Goal: Task Accomplishment & Management: Manage account settings

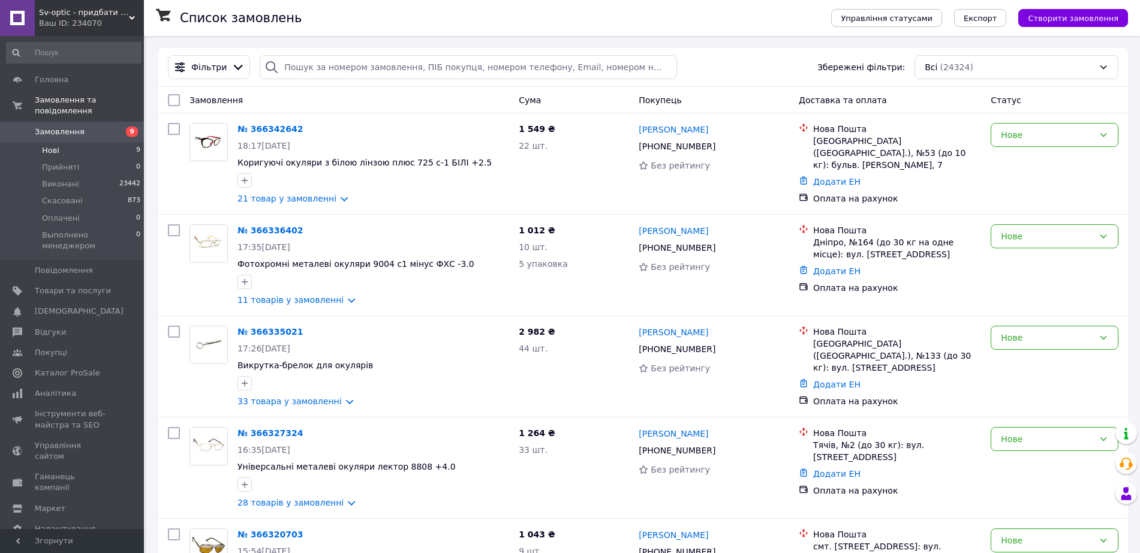
click at [41, 142] on li "Нові 9" at bounding box center [73, 150] width 147 height 17
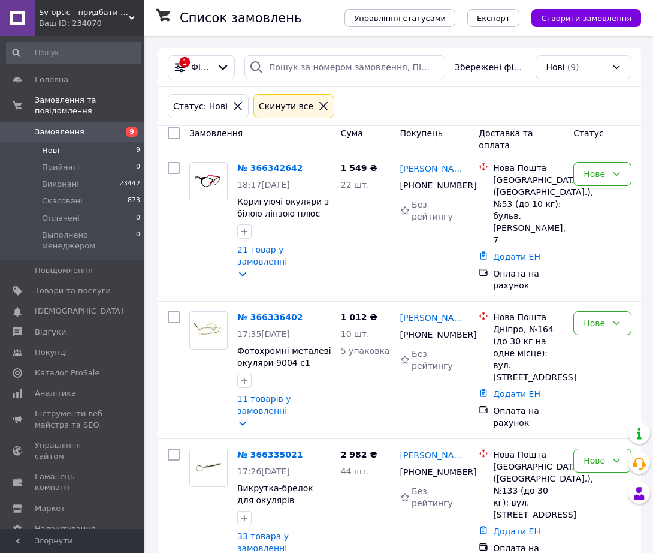
drag, startPoint x: 113, startPoint y: 539, endPoint x: 140, endPoint y: 508, distance: 40.8
click at [113, 537] on span "Згорнути" at bounding box center [72, 541] width 144 height 24
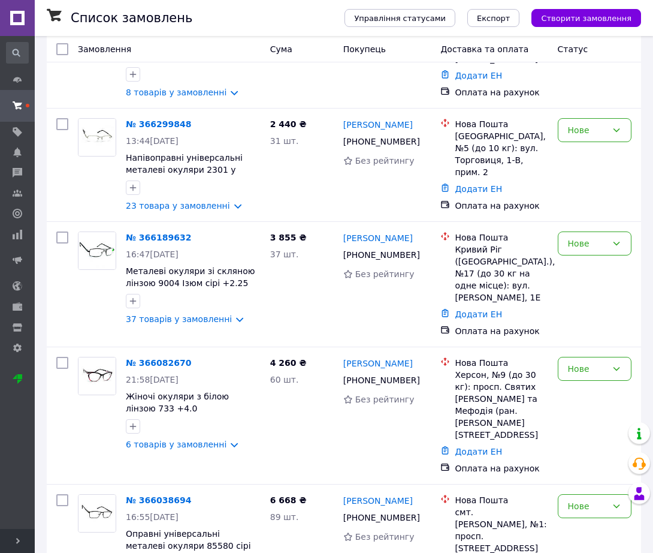
scroll to position [646, 0]
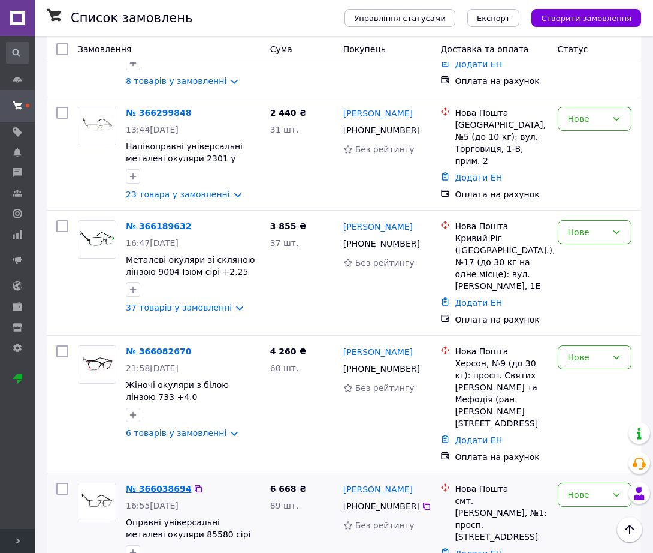
click at [141, 484] on link "№ 366038694" at bounding box center [158, 489] width 65 height 10
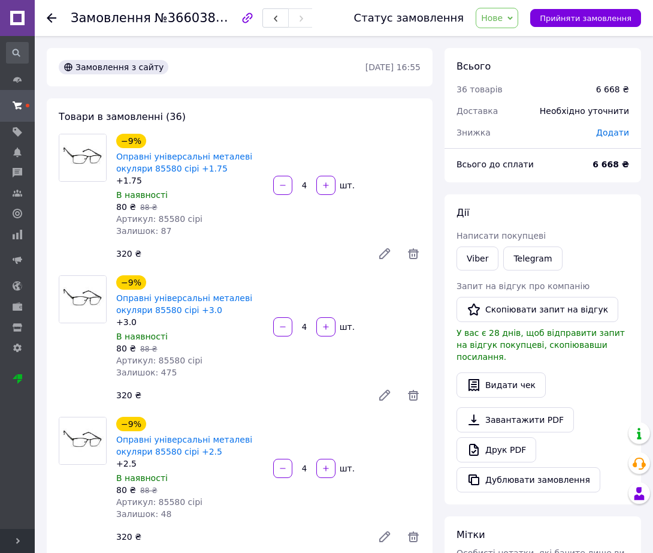
click at [584, 12] on button "Прийняти замовлення" at bounding box center [586, 18] width 111 height 18
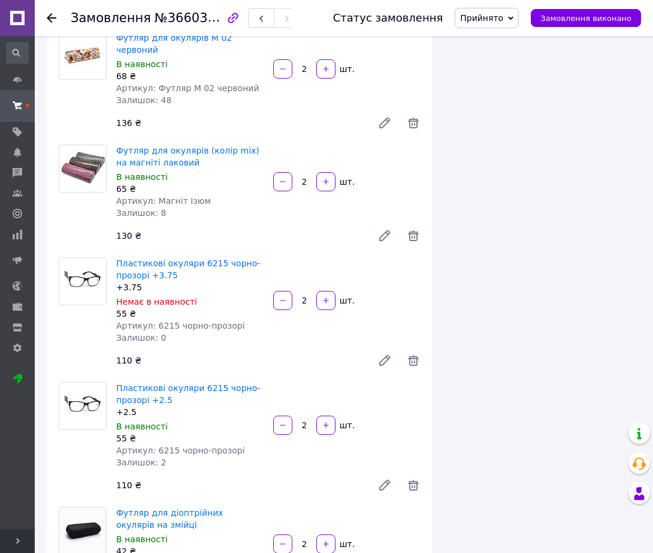
scroll to position [4265, 0]
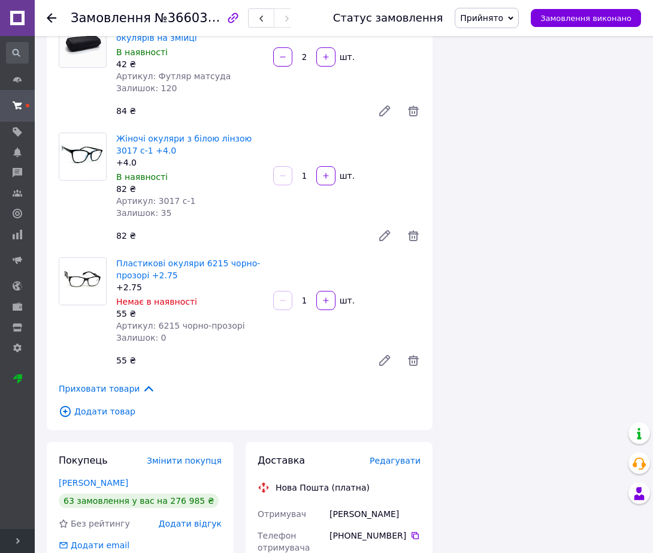
click at [113, 382] on span "Приховати товари" at bounding box center [107, 388] width 97 height 13
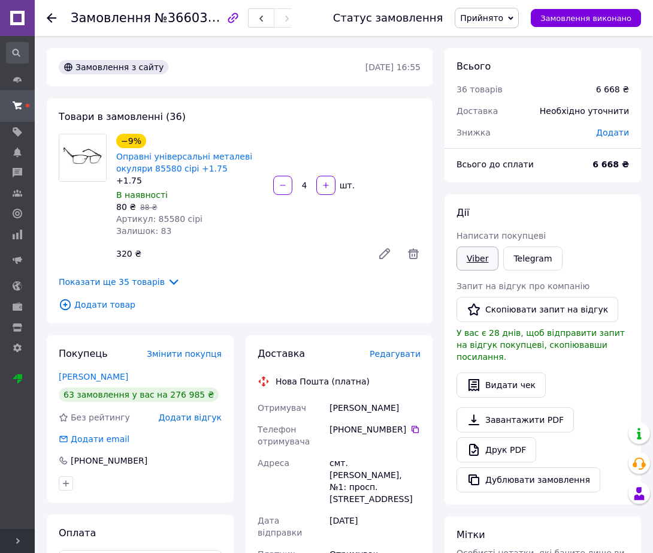
click at [478, 246] on link "Viber" at bounding box center [478, 258] width 42 height 24
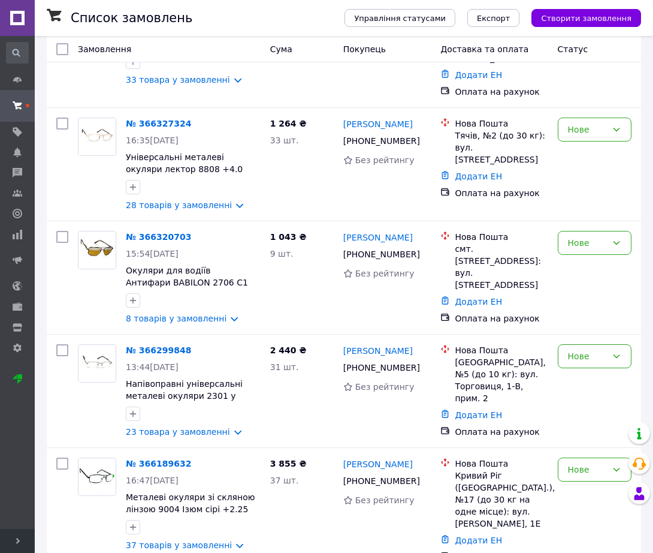
scroll to position [532, 0]
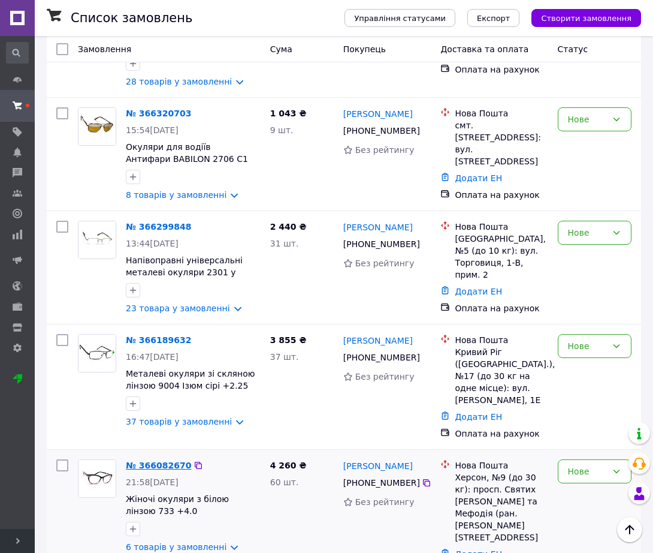
click at [156, 460] on link "№ 366082670" at bounding box center [158, 465] width 65 height 10
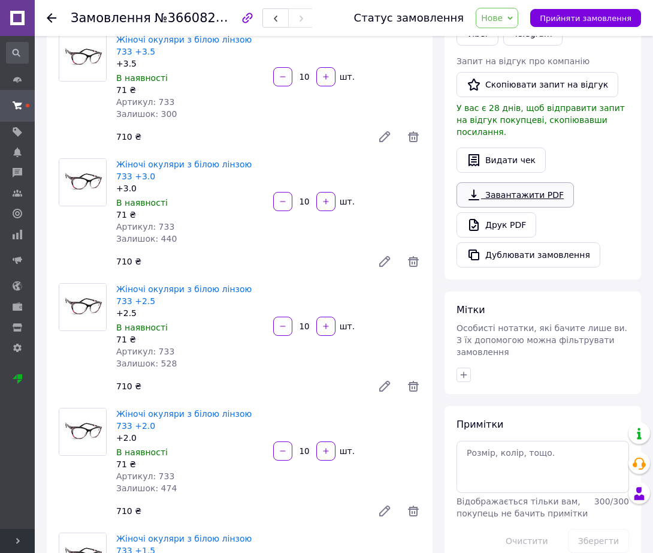
scroll to position [450, 0]
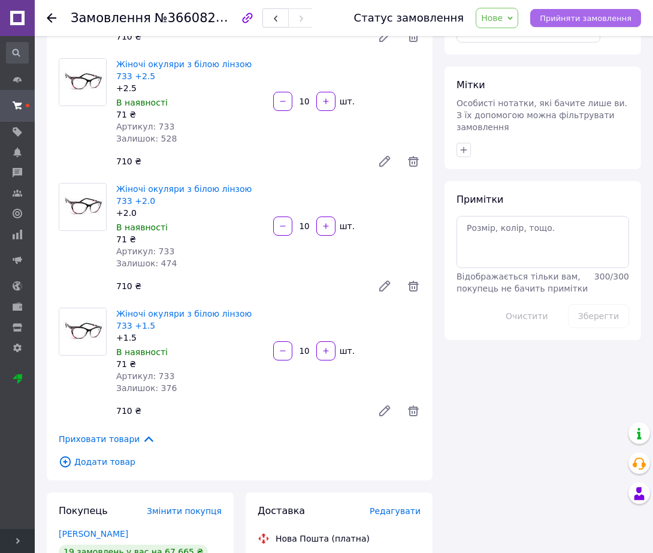
click at [584, 15] on span "Прийняти замовлення" at bounding box center [586, 18] width 92 height 9
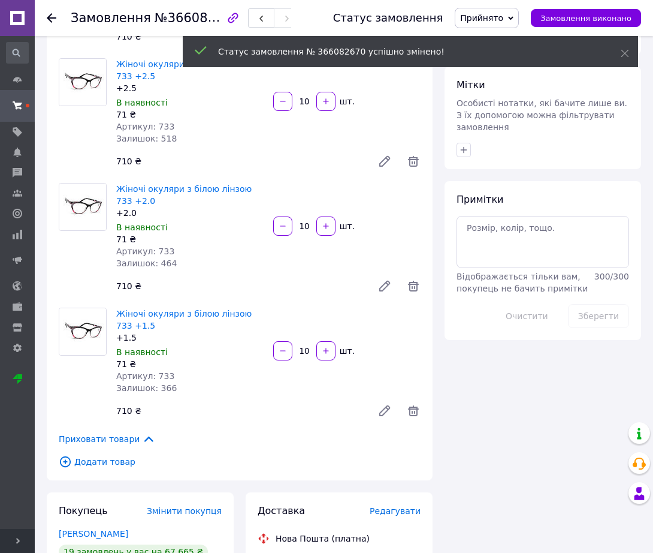
click at [126, 441] on span "Приховати товари" at bounding box center [107, 438] width 97 height 13
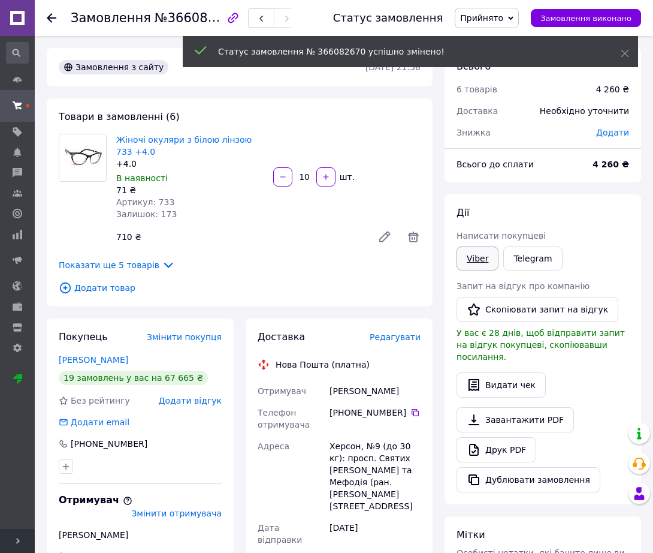
click at [465, 264] on link "Viber" at bounding box center [478, 258] width 42 height 24
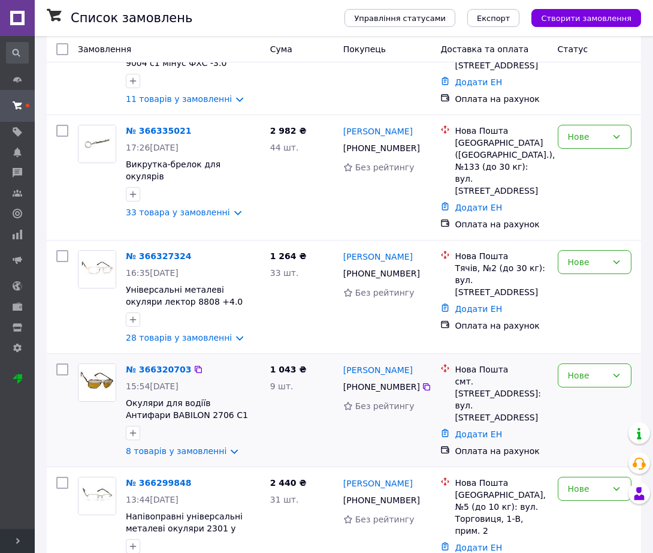
scroll to position [418, 0]
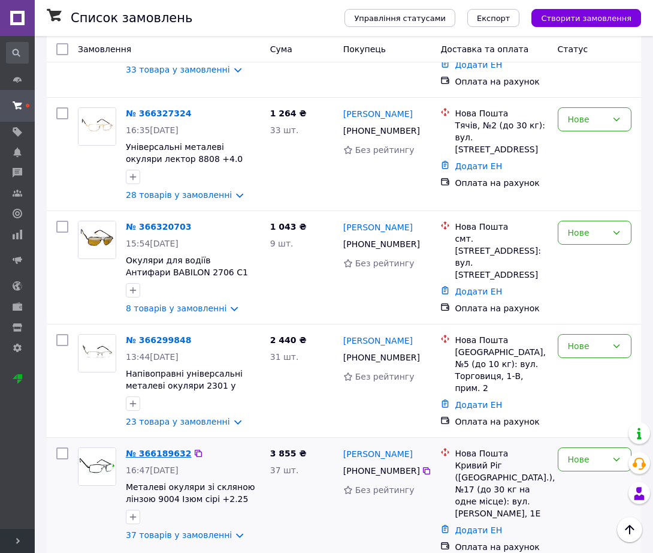
click at [148, 448] on link "№ 366189632" at bounding box center [158, 453] width 65 height 10
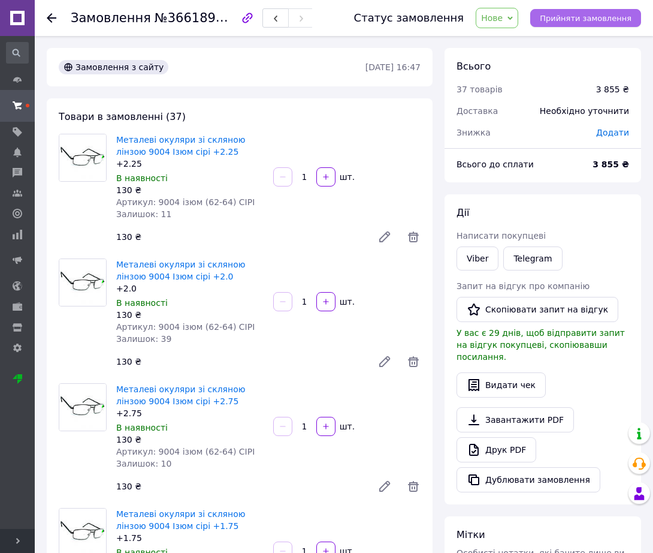
click at [593, 19] on span "Прийняти замовлення" at bounding box center [586, 18] width 92 height 9
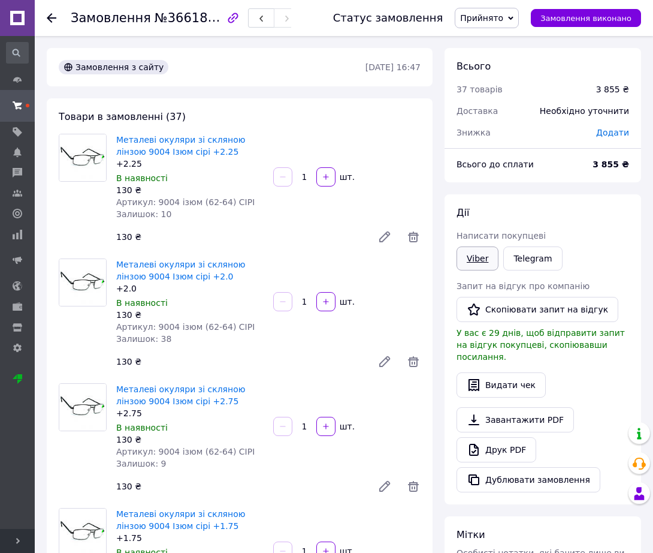
click at [484, 261] on link "Viber" at bounding box center [478, 258] width 42 height 24
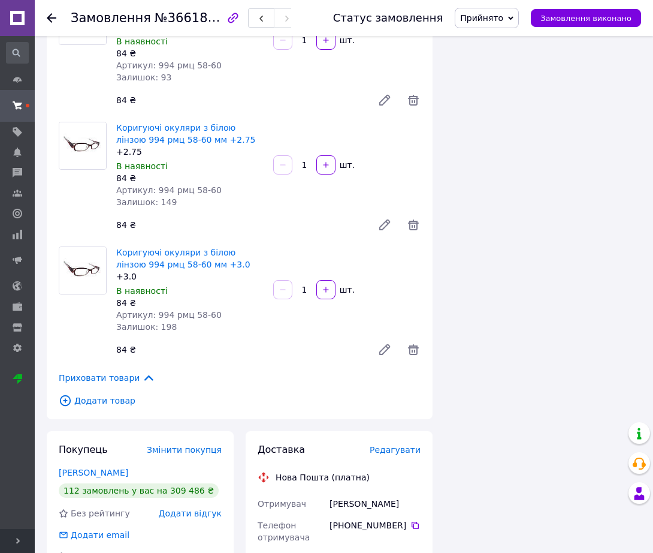
scroll to position [4752, 0]
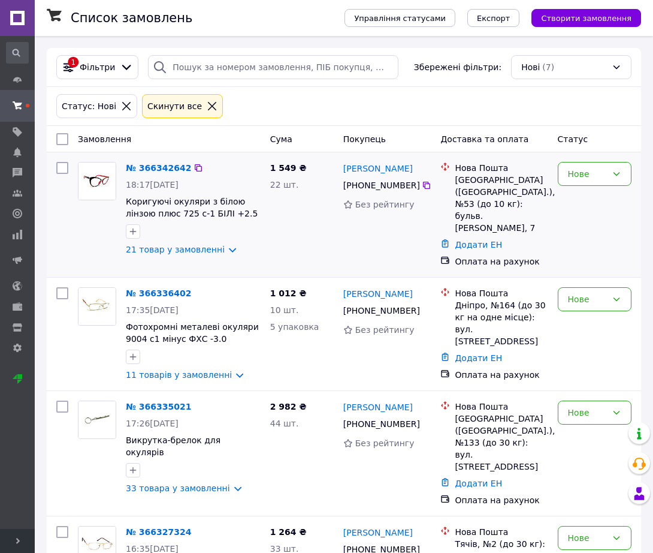
scroll to position [418, 0]
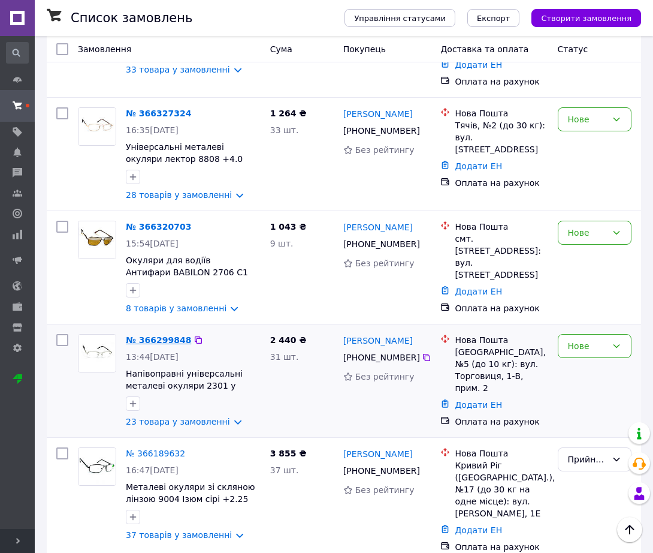
click at [165, 335] on link "№ 366299848" at bounding box center [158, 340] width 65 height 10
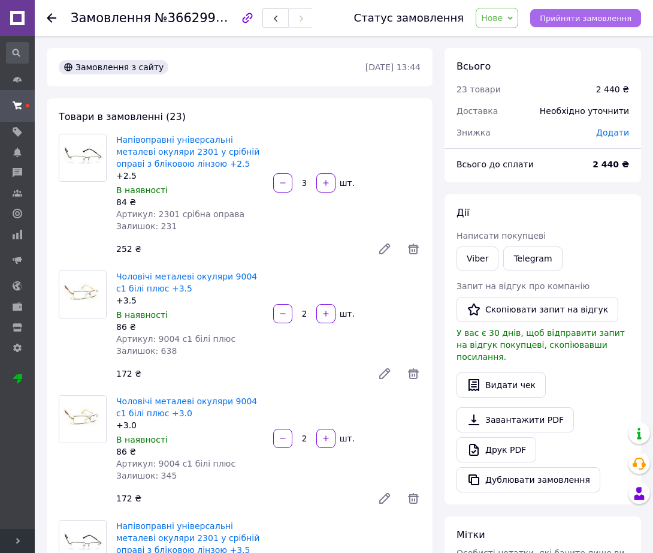
click at [589, 17] on span "Прийняти замовлення" at bounding box center [586, 18] width 92 height 9
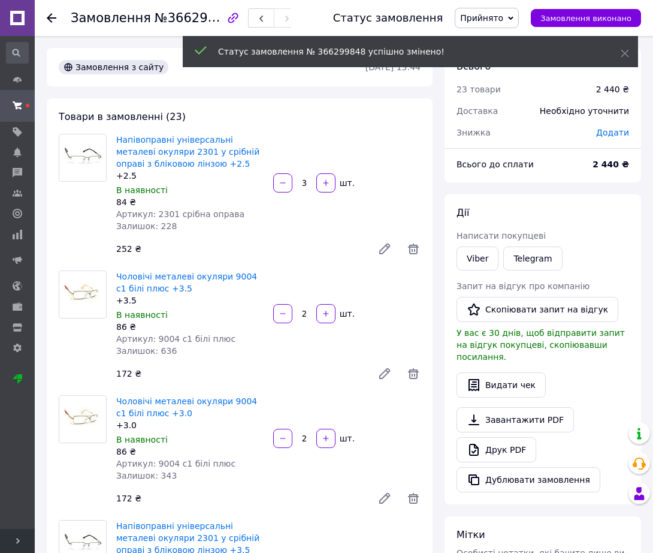
scroll to position [2692, 0]
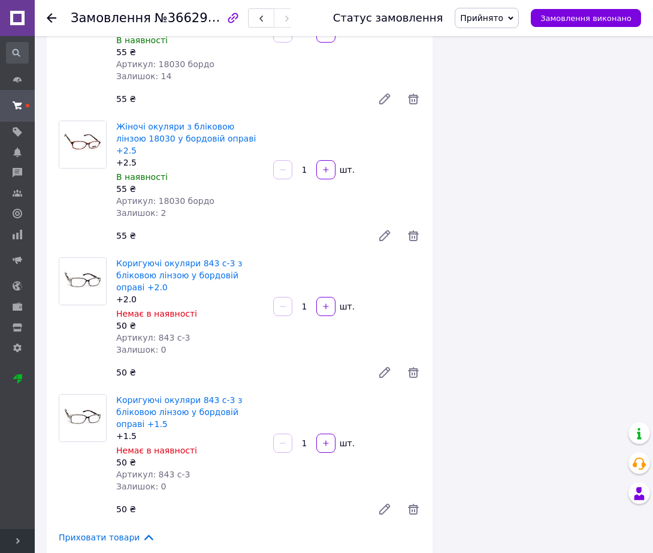
click at [110, 531] on span "Приховати товари" at bounding box center [107, 537] width 97 height 13
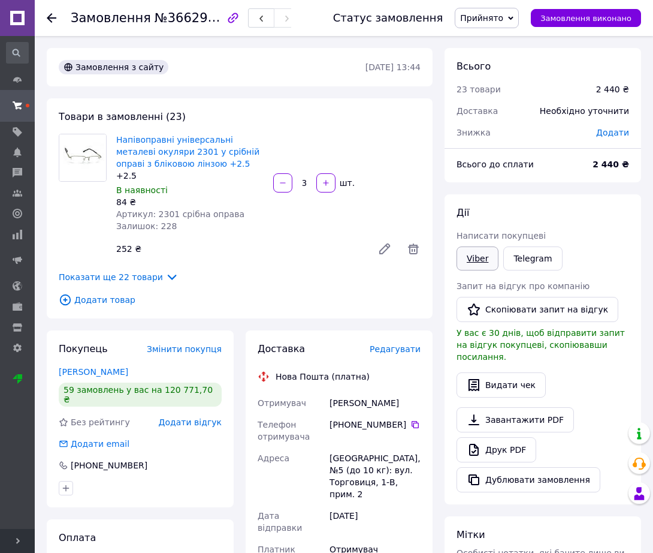
click at [486, 260] on link "Viber" at bounding box center [478, 258] width 42 height 24
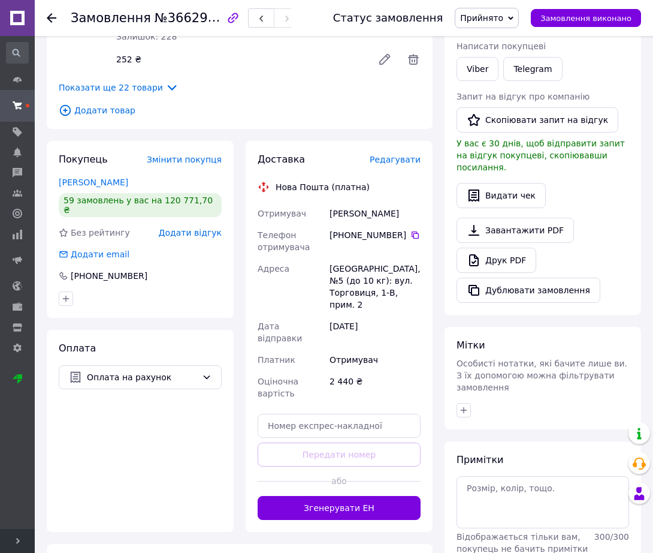
scroll to position [269, 0]
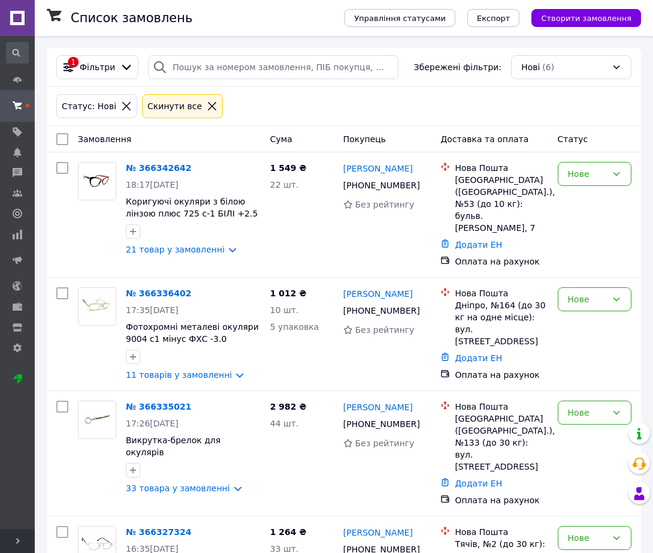
scroll to position [167, 0]
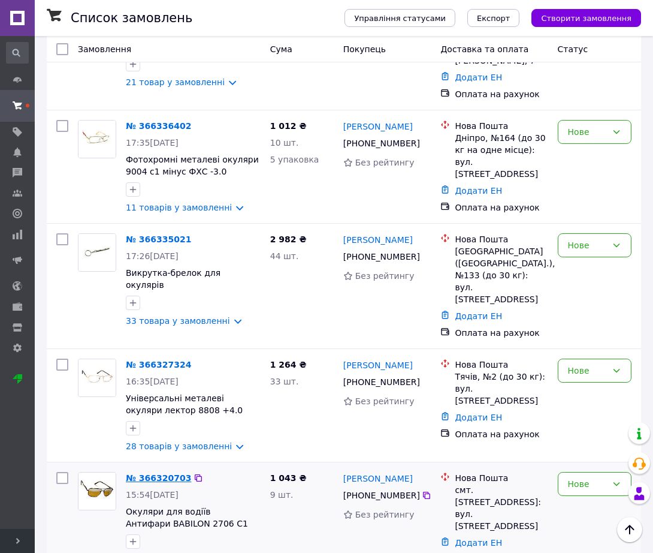
click at [168, 473] on link "№ 366320703" at bounding box center [158, 478] width 65 height 10
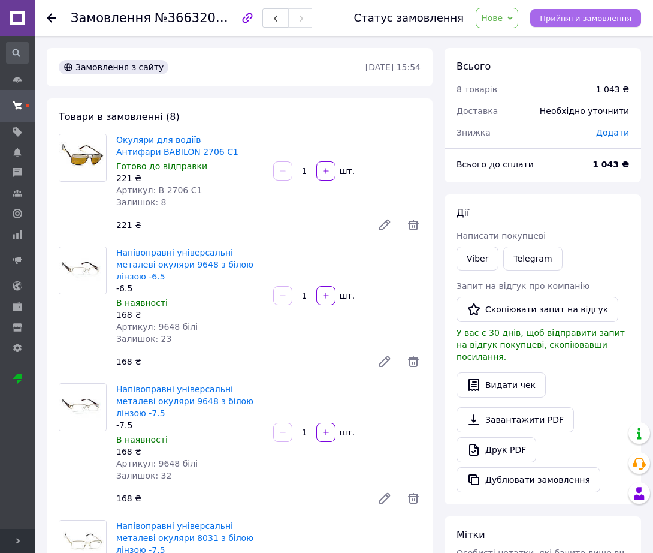
click at [580, 22] on span "Прийняти замовлення" at bounding box center [586, 18] width 92 height 9
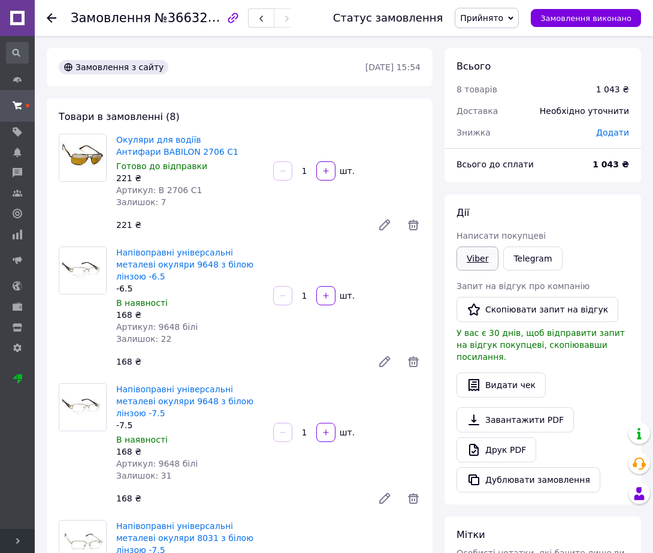
click at [475, 263] on link "Viber" at bounding box center [478, 258] width 42 height 24
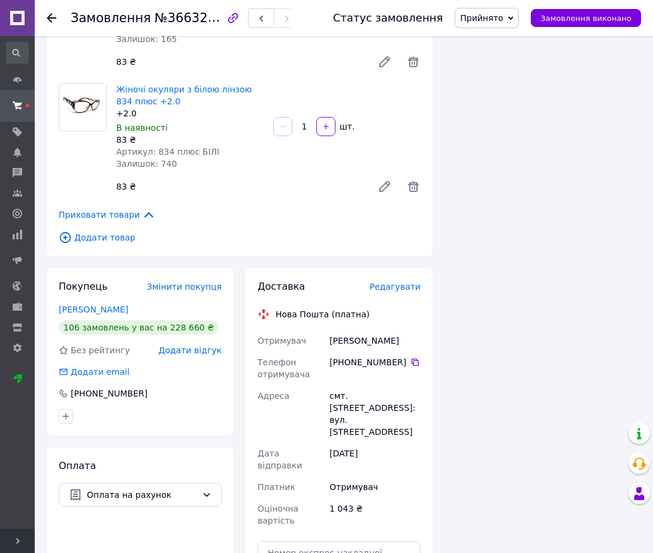
scroll to position [949, 0]
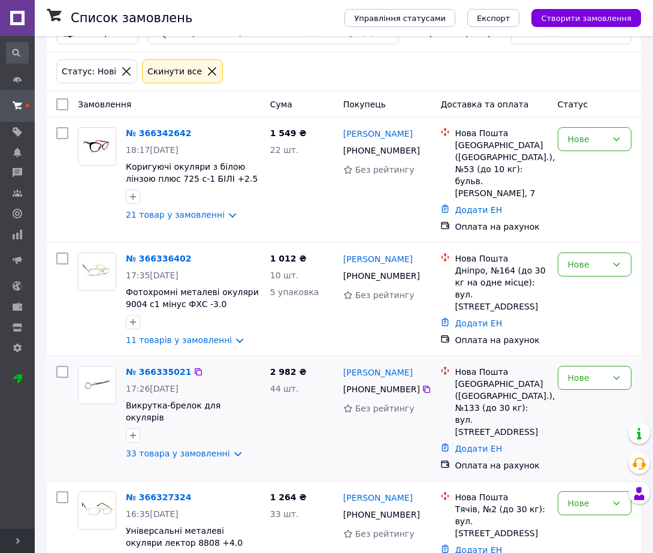
scroll to position [54, 0]
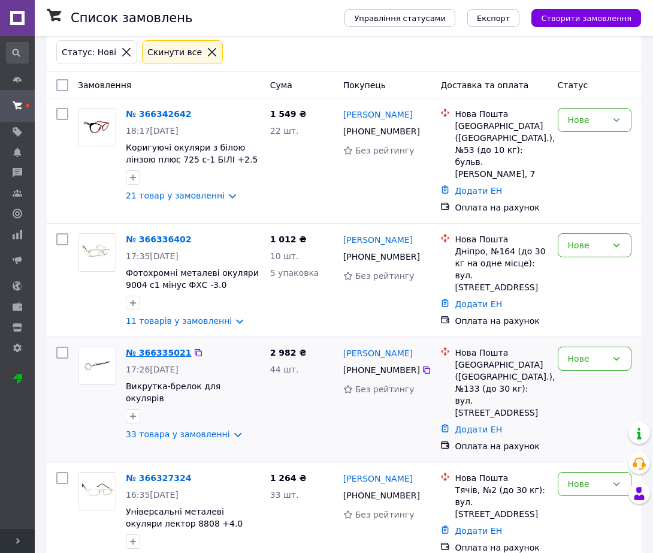
click at [153, 348] on link "№ 366335021" at bounding box center [158, 353] width 65 height 10
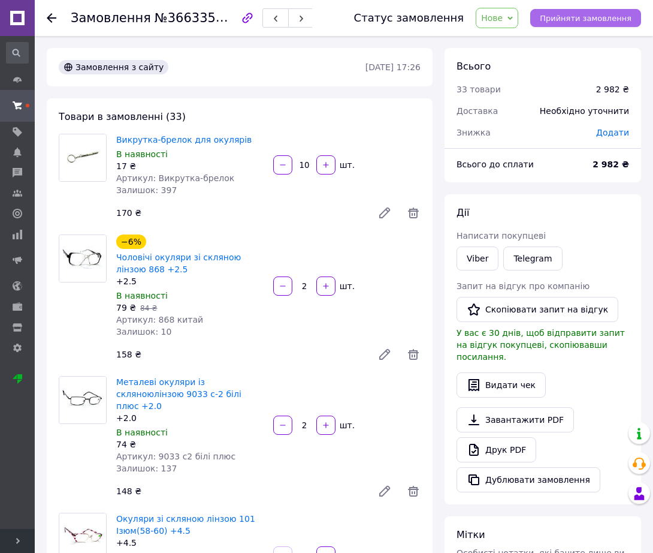
click at [566, 10] on button "Прийняти замовлення" at bounding box center [586, 18] width 111 height 18
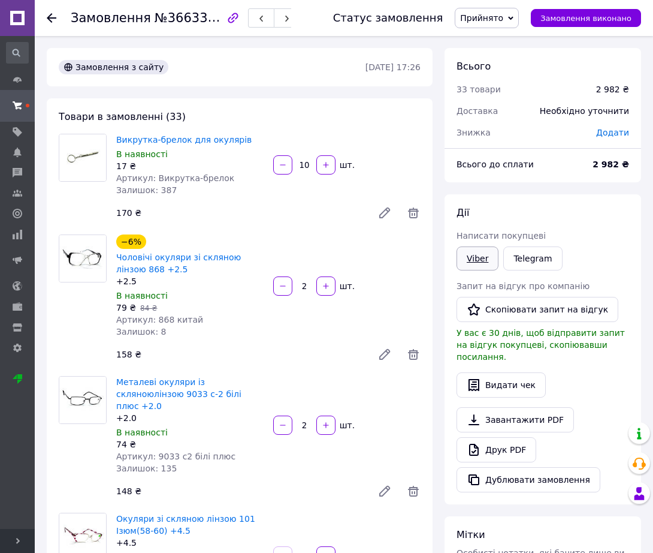
click at [480, 261] on link "Viber" at bounding box center [478, 258] width 42 height 24
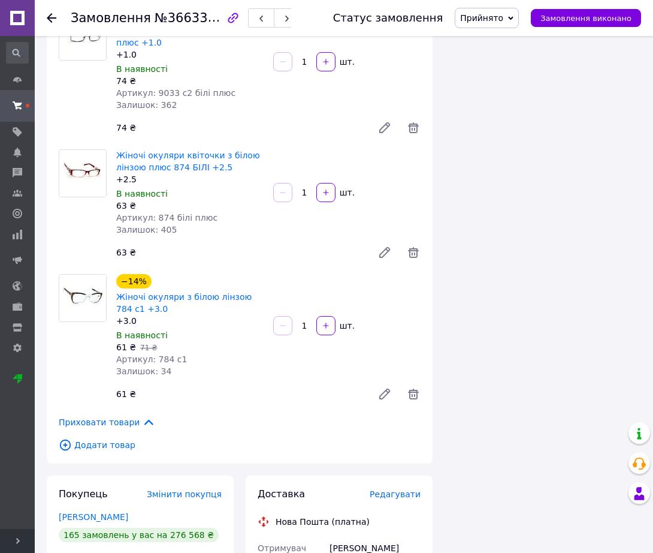
scroll to position [4075, 0]
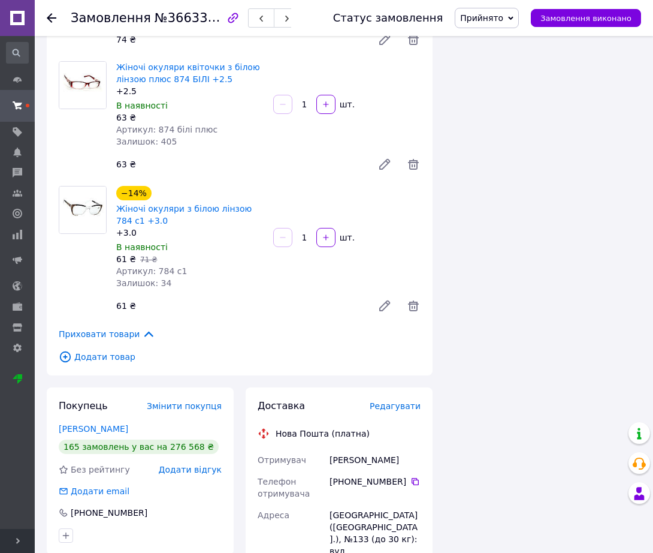
click at [91, 327] on span "Приховати товари" at bounding box center [107, 333] width 97 height 13
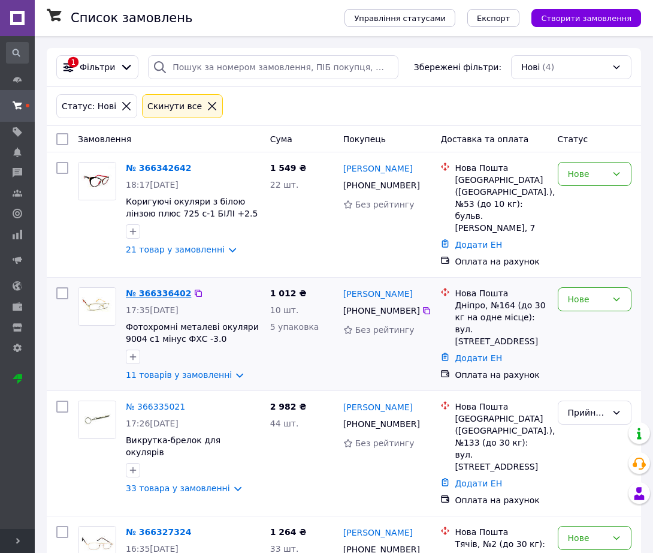
click at [164, 288] on link "№ 366336402" at bounding box center [158, 293] width 65 height 10
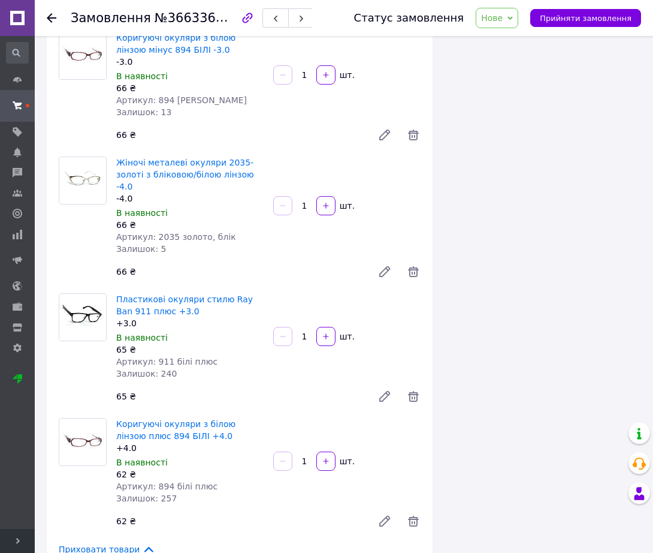
scroll to position [974, 0]
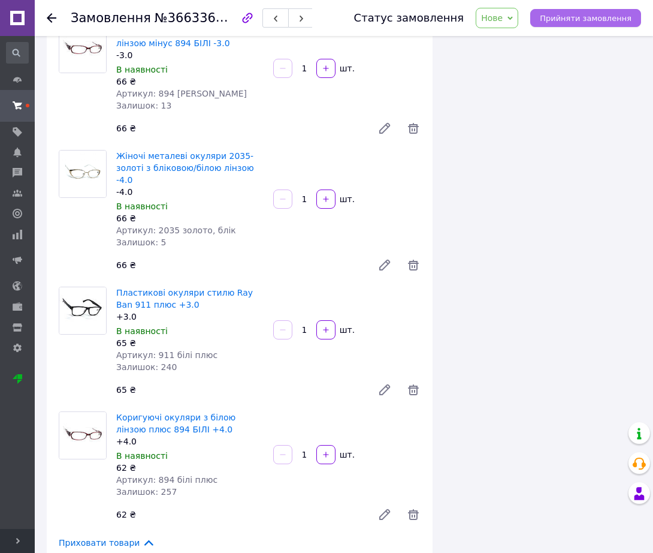
click at [598, 15] on span "Прийняти замовлення" at bounding box center [586, 18] width 92 height 9
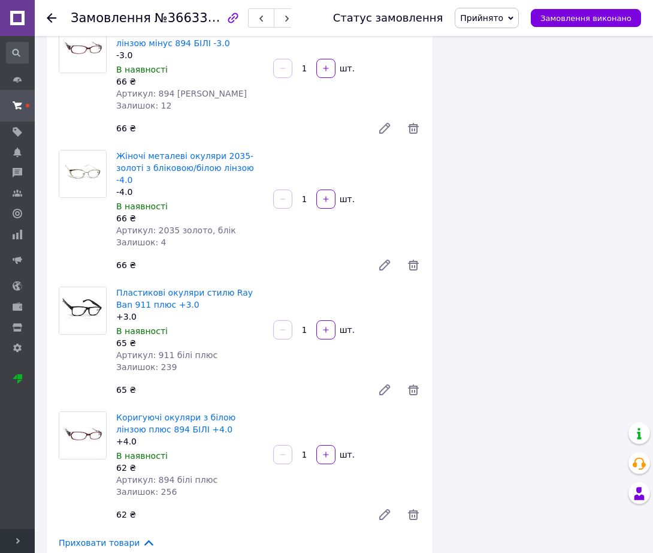
click at [125, 536] on span "Приховати товари" at bounding box center [107, 542] width 97 height 13
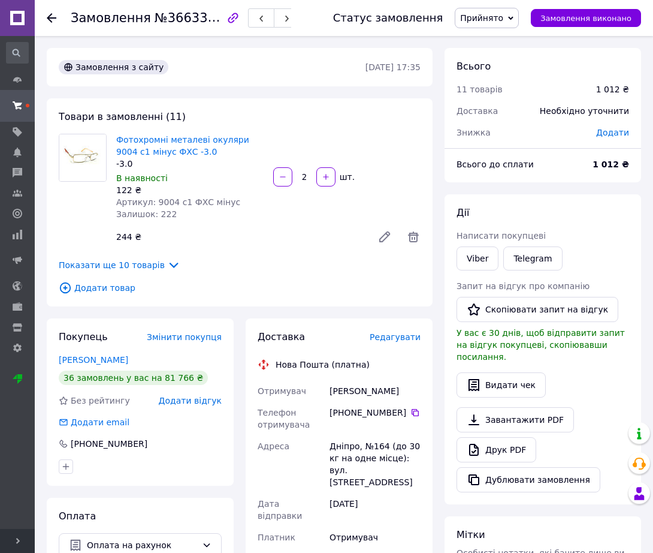
click at [501, 259] on div "Telegram" at bounding box center [533, 258] width 64 height 29
click at [483, 258] on link "Viber" at bounding box center [478, 258] width 42 height 24
drag, startPoint x: 623, startPoint y: 396, endPoint x: 605, endPoint y: 349, distance: 50.4
click at [623, 407] on div "Завантажити PDF   Друк PDF   Дублювати замовлення" at bounding box center [543, 449] width 173 height 85
click at [478, 270] on div "Viber" at bounding box center [477, 258] width 47 height 29
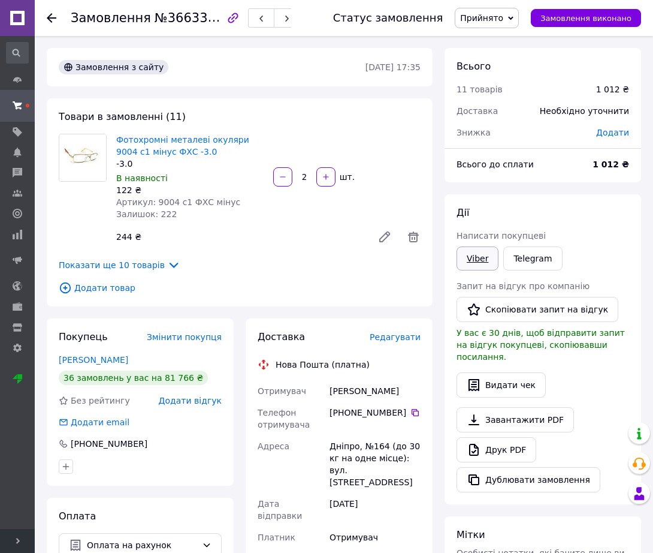
click at [479, 266] on link "Viber" at bounding box center [478, 258] width 42 height 24
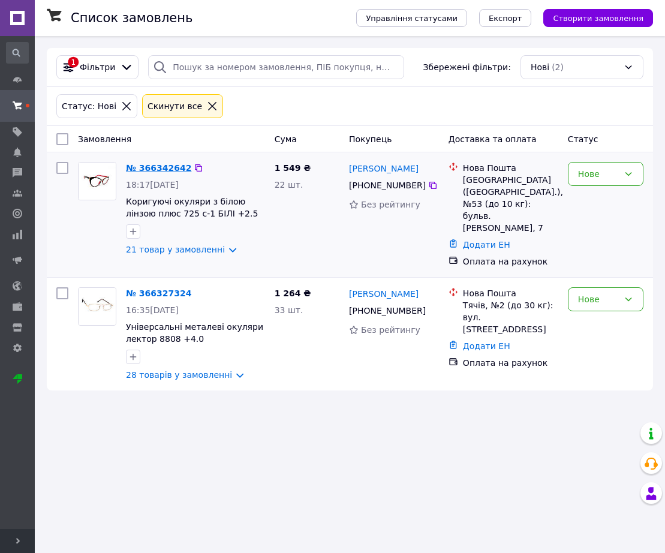
click at [174, 173] on link "№ 366342642" at bounding box center [158, 168] width 65 height 10
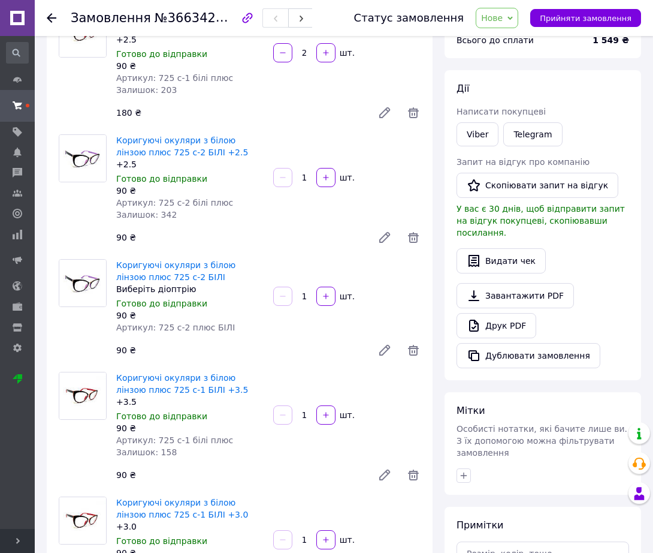
scroll to position [150, 0]
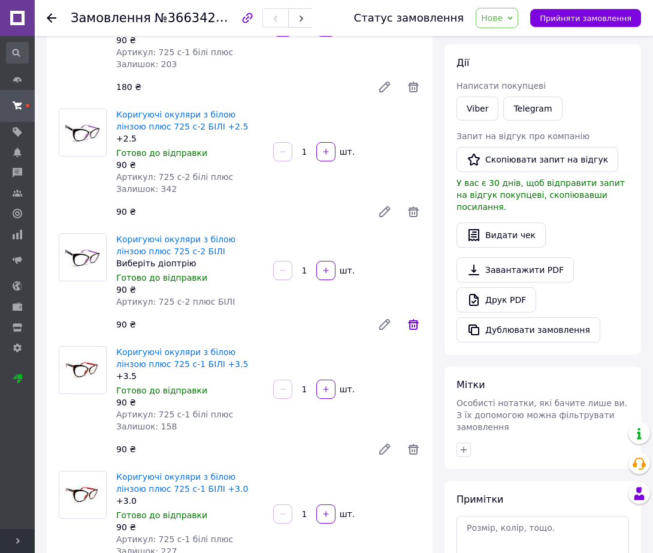
click at [414, 321] on icon at bounding box center [413, 324] width 14 height 14
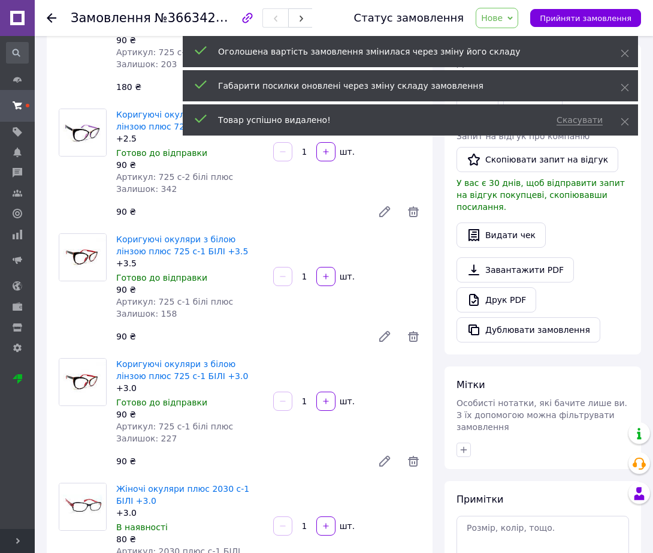
scroll to position [0, 0]
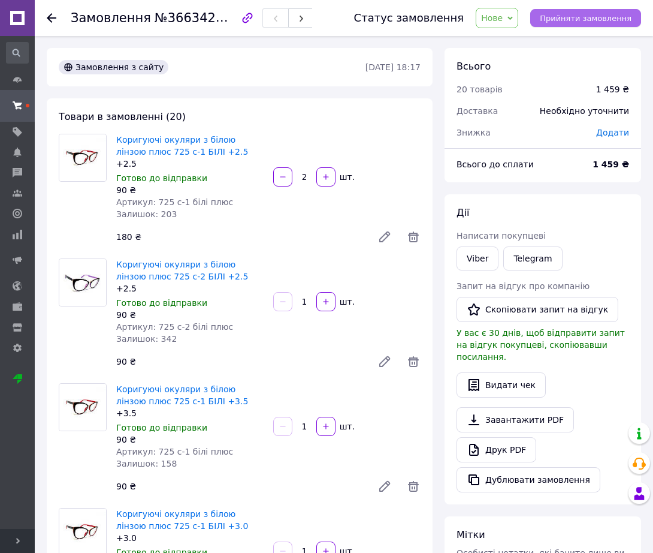
click at [582, 9] on button "Прийняти замовлення" at bounding box center [586, 18] width 111 height 18
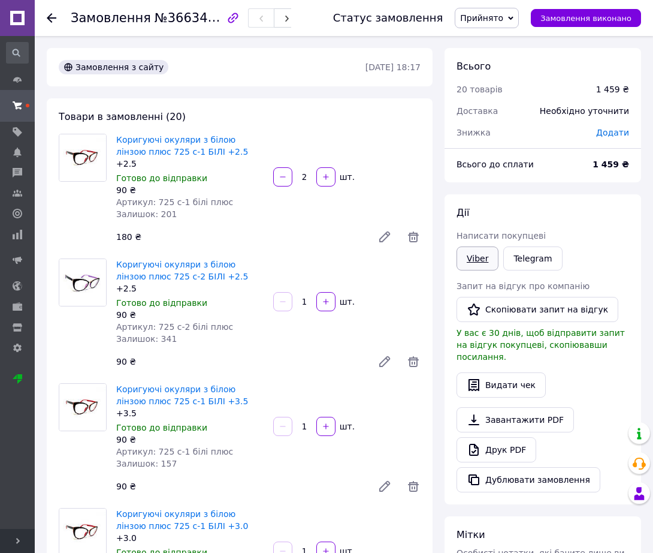
click at [478, 255] on link "Viber" at bounding box center [478, 258] width 42 height 24
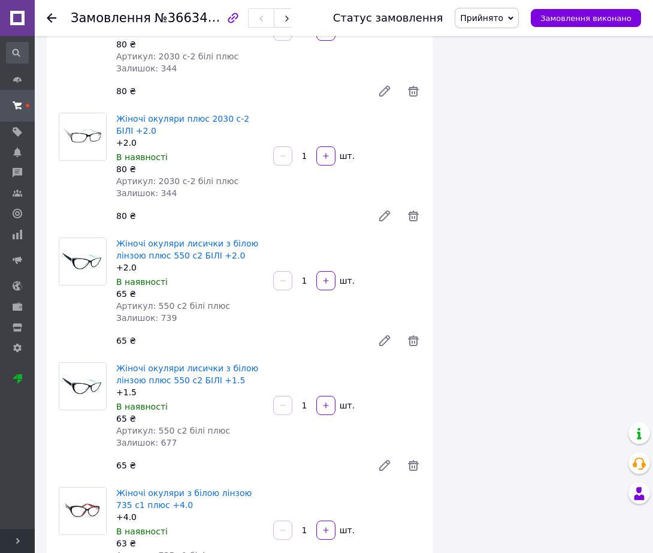
scroll to position [2721, 0]
